Goal: Task Accomplishment & Management: Manage account settings

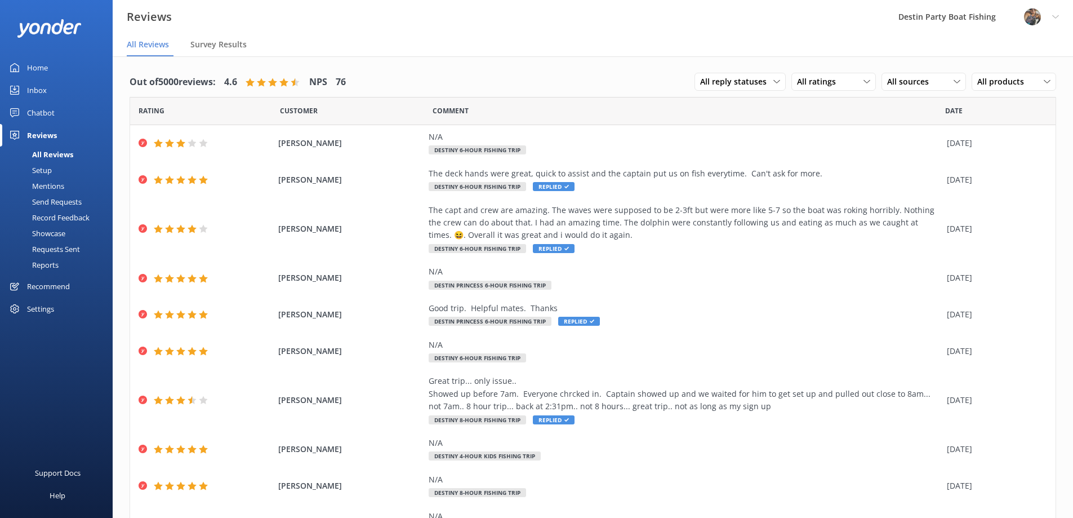
click at [38, 90] on div "Inbox" at bounding box center [37, 90] width 20 height 23
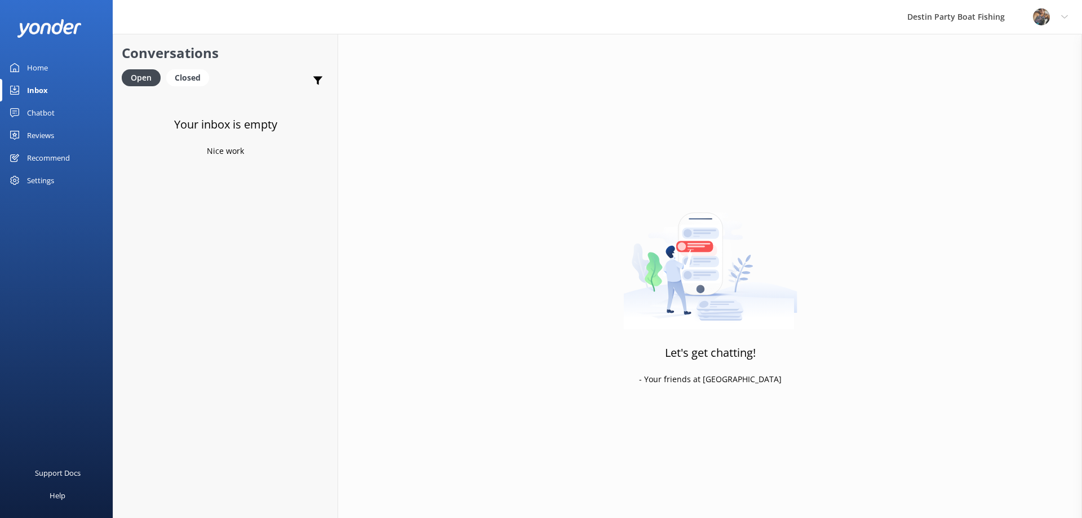
click at [56, 138] on link "Reviews" at bounding box center [56, 135] width 113 height 23
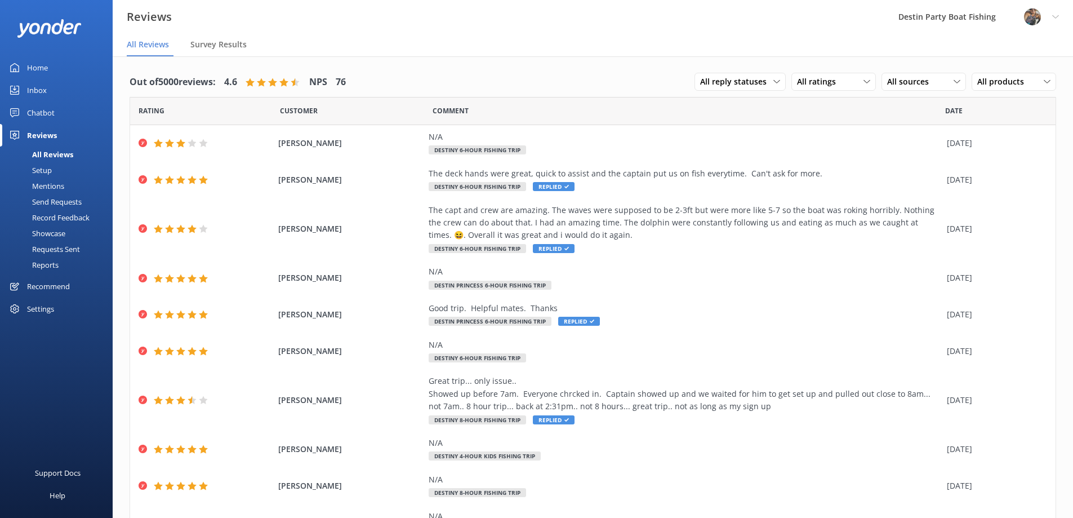
click at [34, 89] on div "Inbox" at bounding box center [37, 90] width 20 height 23
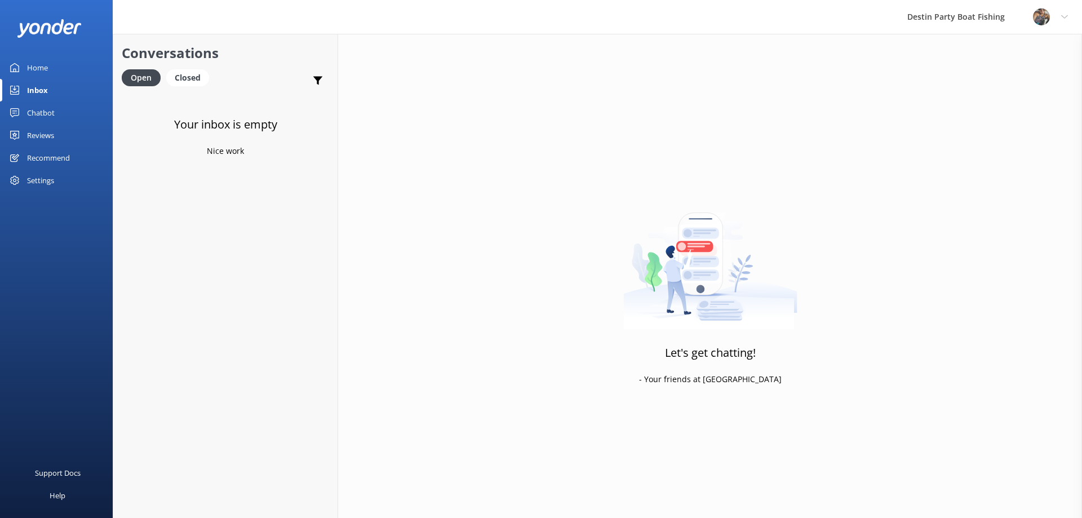
click at [29, 140] on div "Reviews" at bounding box center [40, 135] width 27 height 23
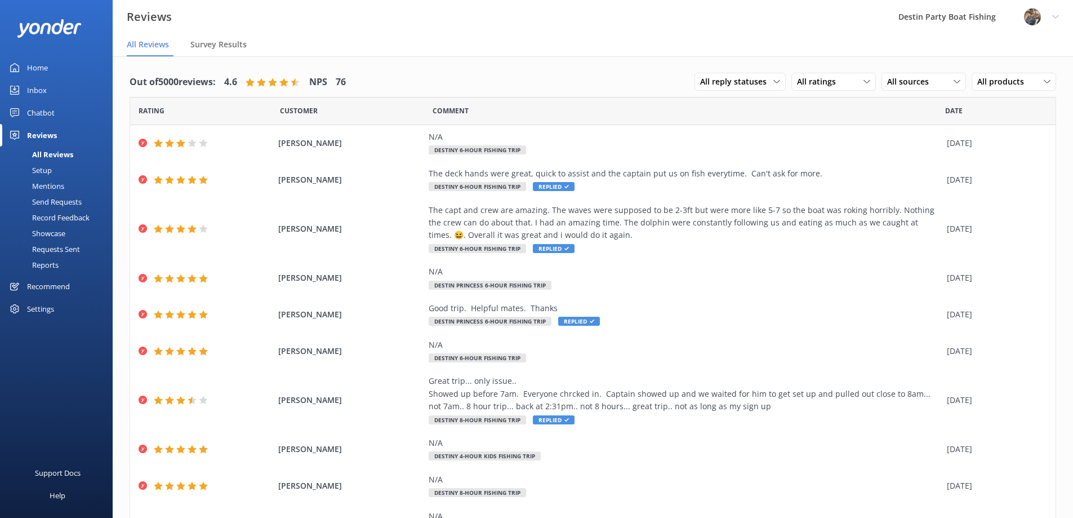
click at [39, 87] on div "Inbox" at bounding box center [37, 90] width 20 height 23
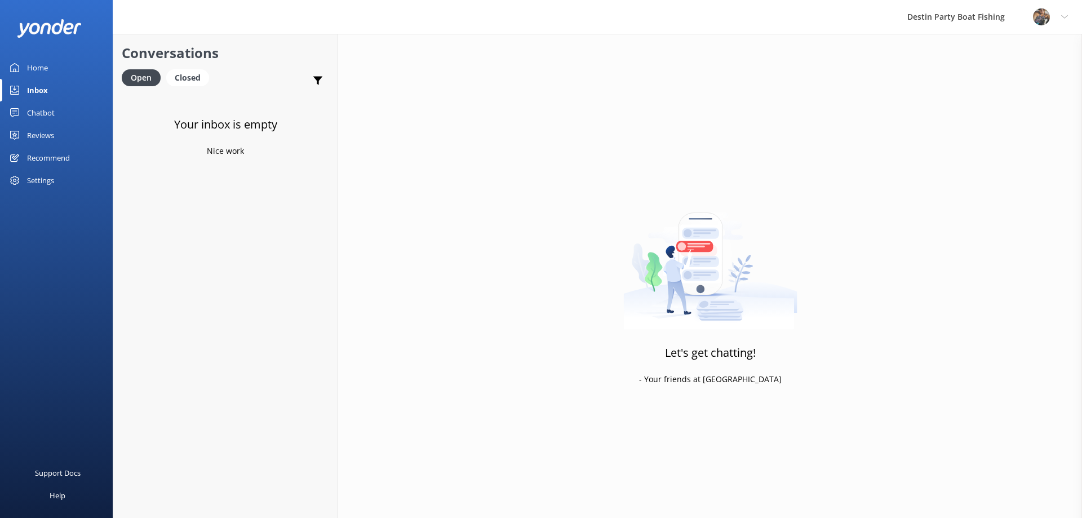
click at [50, 142] on div "Reviews" at bounding box center [40, 135] width 27 height 23
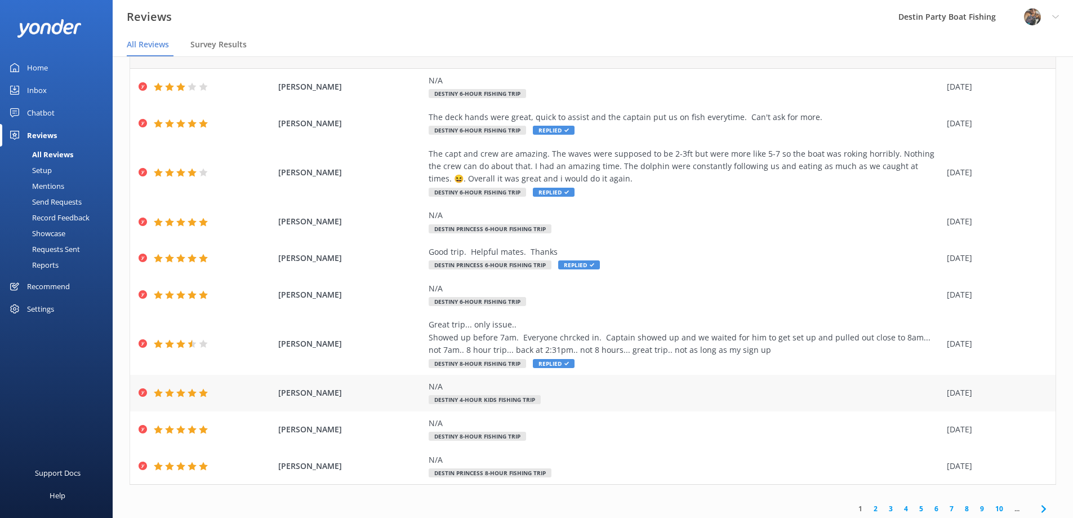
scroll to position [60, 0]
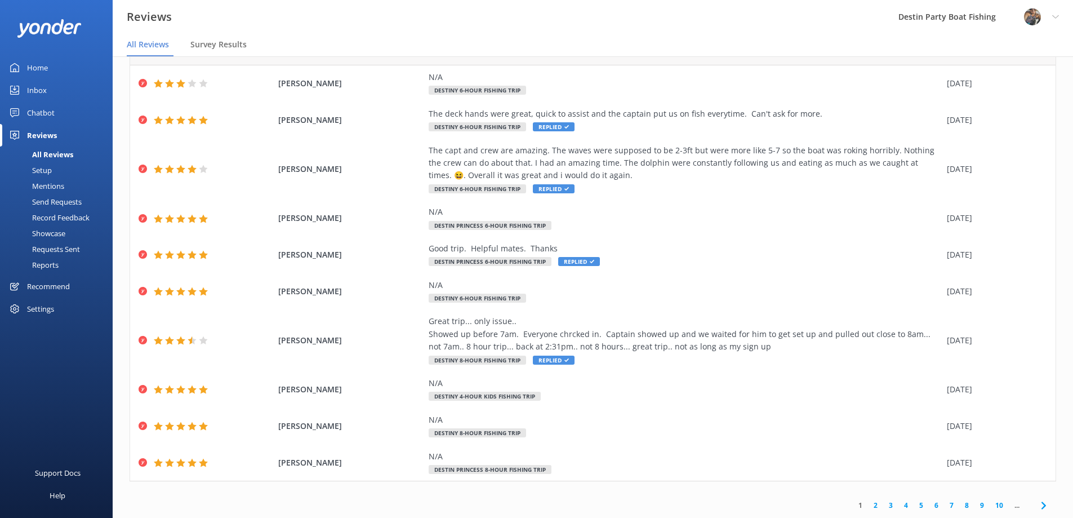
click at [868, 504] on link "2" at bounding box center [875, 505] width 15 height 11
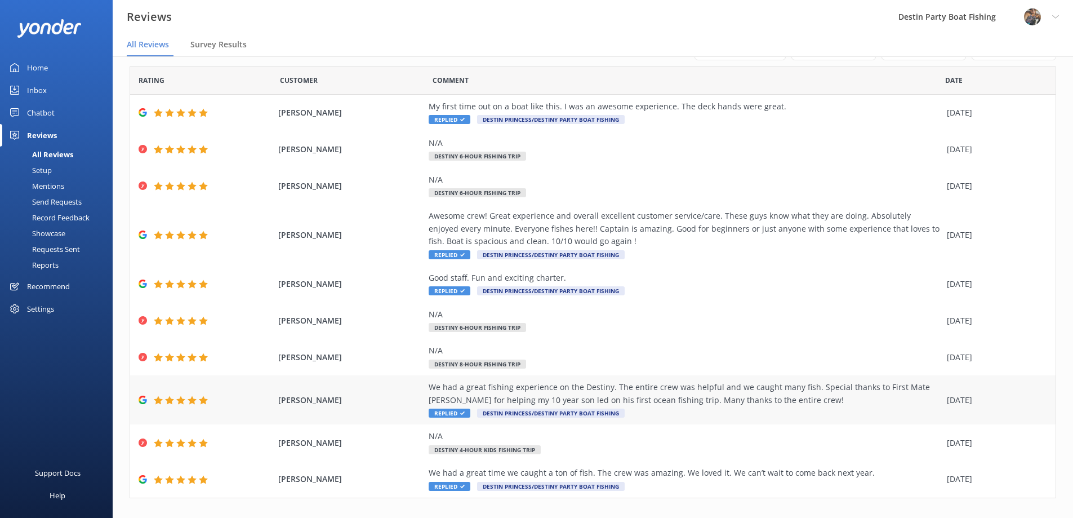
scroll to position [47, 0]
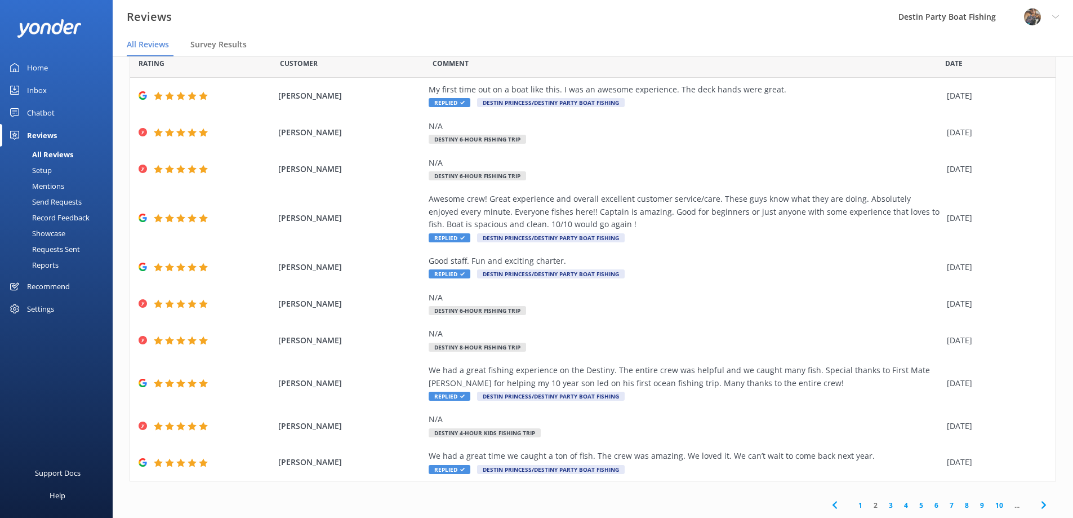
click at [873, 498] on div "1 2 3 4 5 6 7 8 9 10 ..." at bounding box center [939, 504] width 234 height 25
click at [884, 501] on link "3" at bounding box center [891, 505] width 15 height 11
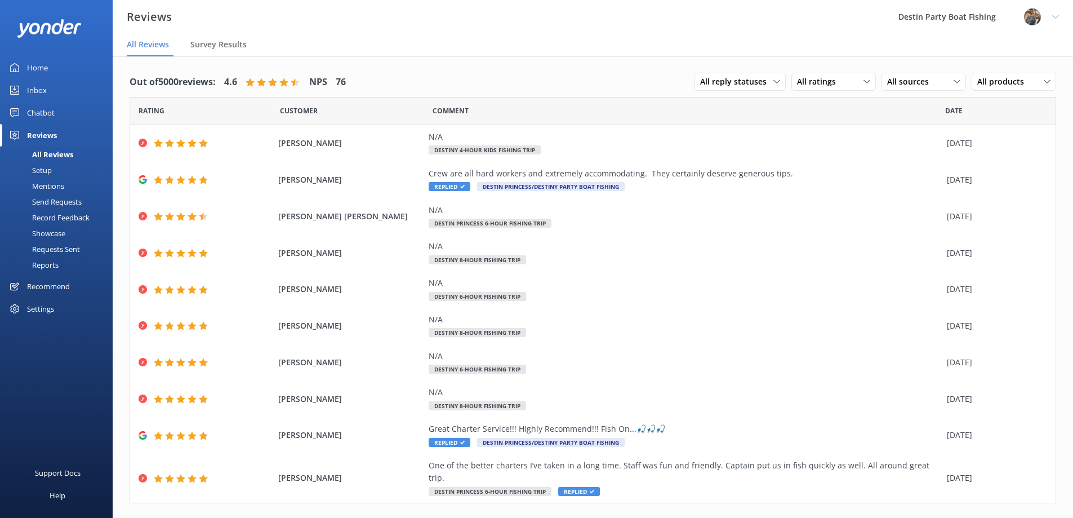
click at [29, 62] on div "Home" at bounding box center [37, 67] width 21 height 23
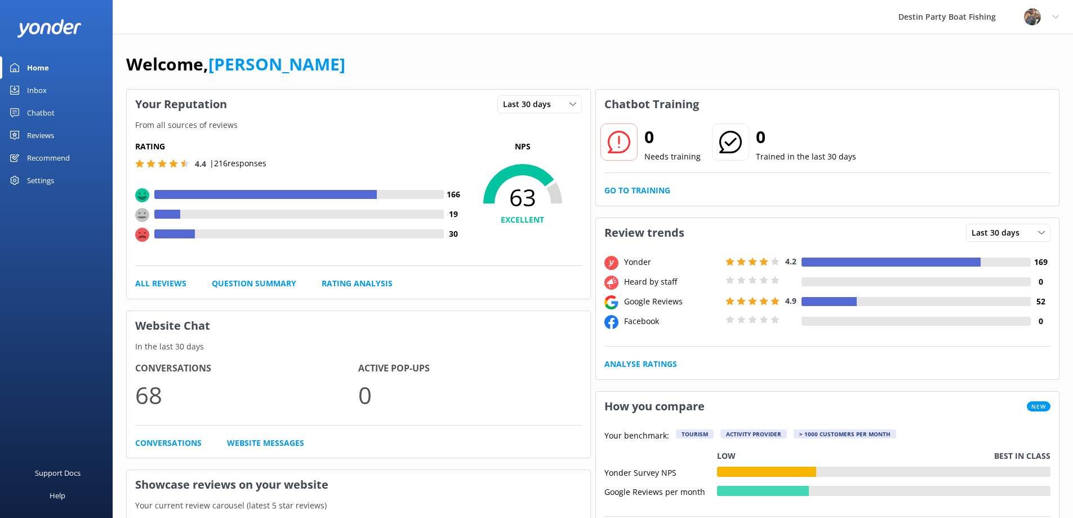
click at [40, 91] on div "Inbox" at bounding box center [37, 90] width 20 height 23
